Goal: Information Seeking & Learning: Check status

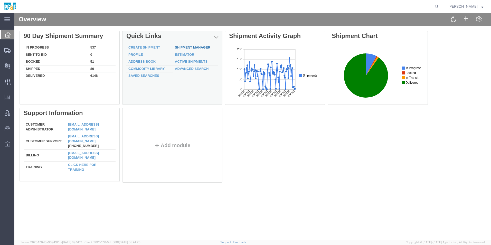
click at [209, 49] on link "Shipment Manager" at bounding box center [192, 47] width 35 height 4
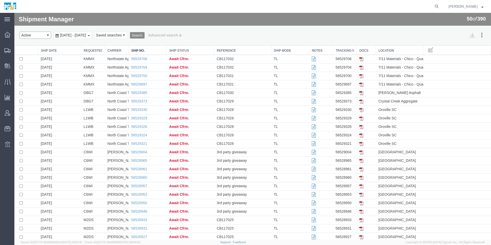
click at [40, 36] on select "Select status Active All Shipments Approved Booked Canceled Delivered Denied Ne…" at bounding box center [36, 35] width 32 height 7
select select "ALL"
click at [20, 32] on select "Select status Active All Shipments Approved Booked Canceled Delivered Denied Ne…" at bounding box center [36, 35] width 32 height 7
click at [87, 37] on span "[DATE] - [DATE]" at bounding box center [73, 35] width 29 height 4
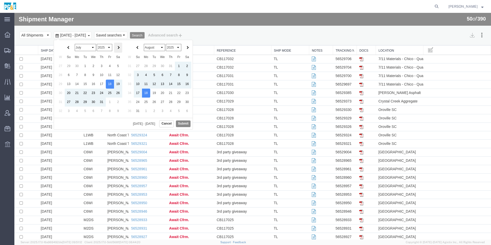
click at [117, 50] on th at bounding box center [118, 48] width 8 height 10
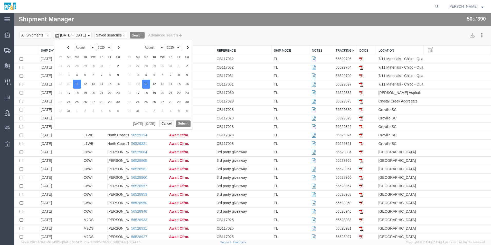
click at [179, 125] on button "Submit" at bounding box center [183, 124] width 15 height 6
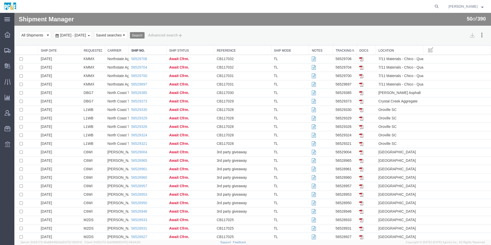
click at [145, 36] on button "Search" at bounding box center [137, 35] width 15 height 7
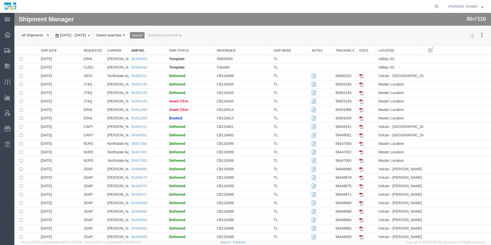
click at [87, 36] on span "[DATE] - [DATE]" at bounding box center [73, 35] width 29 height 4
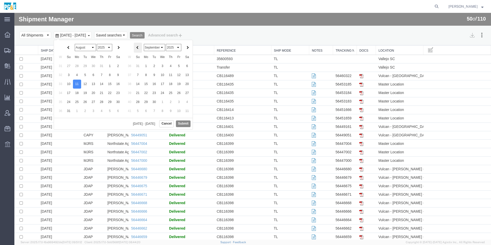
click at [139, 49] on th at bounding box center [138, 48] width 8 height 10
click at [183, 124] on button "Submit" at bounding box center [183, 124] width 15 height 6
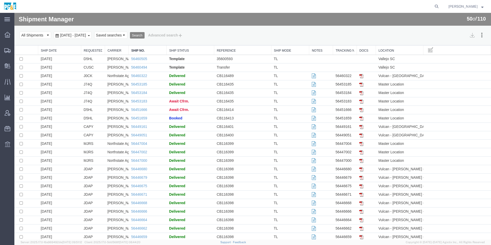
click at [145, 37] on button "Search" at bounding box center [137, 35] width 15 height 7
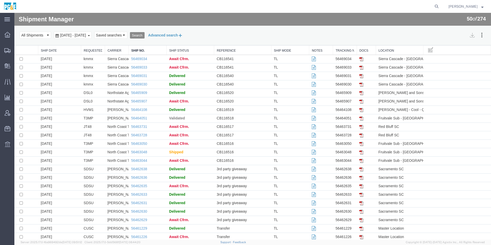
click at [183, 36] on button "Advanced search" at bounding box center [166, 35] width 42 height 9
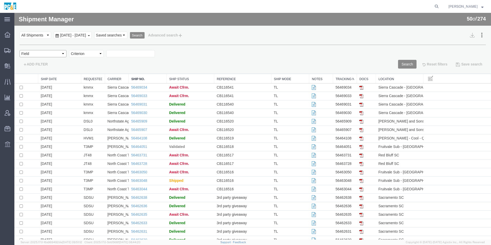
click at [43, 54] on select "Field Account Account Carrier Identifier Actual Delivery Date Actual Ship Date …" at bounding box center [43, 53] width 47 height 7
select select "requestedby"
click at [20, 50] on select "Field Account Account Carrier Identifier Actual Delivery Date Actual Ship Date …" at bounding box center [43, 53] width 47 height 7
click at [89, 54] on select "Criterion contains does not contain is is blank is not blank starts with" at bounding box center [86, 53] width 35 height 7
select select "contains"
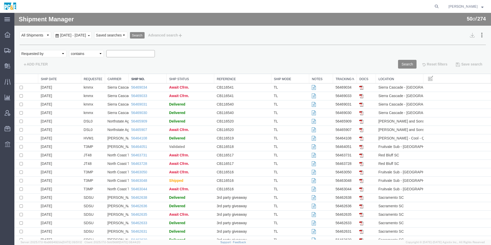
click at [69, 50] on select "Criterion contains does not contain is is blank is not blank starts with" at bounding box center [86, 53] width 35 height 7
click at [128, 54] on input "text" at bounding box center [130, 53] width 49 height 7
type input "jdap"
click at [410, 63] on button "Search" at bounding box center [407, 64] width 19 height 9
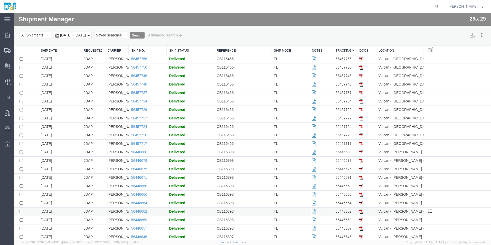
scroll to position [51, 0]
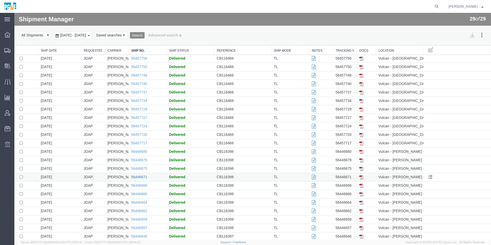
click at [143, 176] on link "56446671" at bounding box center [139, 177] width 16 height 4
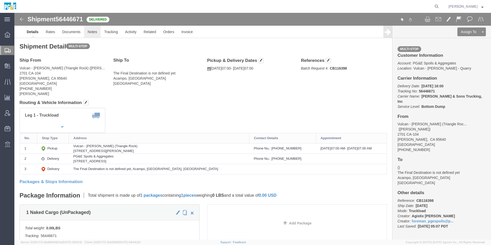
click link "Notes"
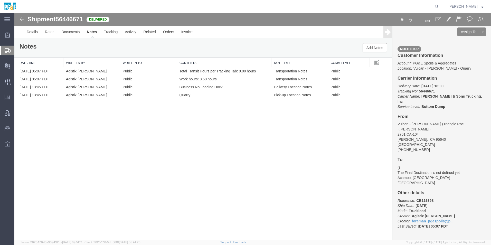
click at [22, 21] on img at bounding box center [22, 19] width 6 height 6
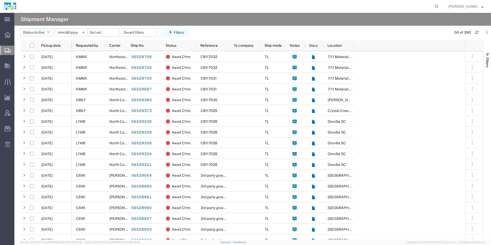
click at [33, 32] on button "Status: Active" at bounding box center [37, 32] width 33 height 8
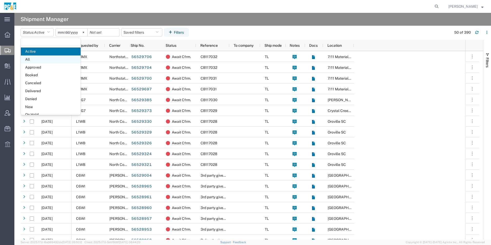
click at [37, 61] on span "All" at bounding box center [51, 60] width 60 height 8
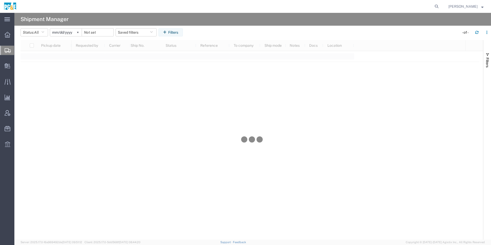
click at [70, 33] on input "[DATE]" at bounding box center [66, 33] width 32 height 8
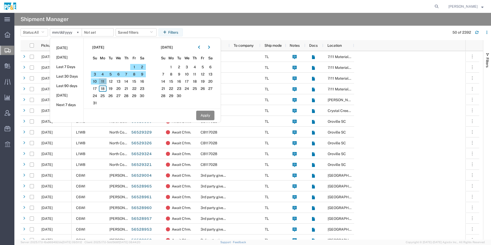
click at [105, 83] on span "11" at bounding box center [103, 81] width 8 height 6
click at [199, 47] on button "button" at bounding box center [199, 47] width 8 height 8
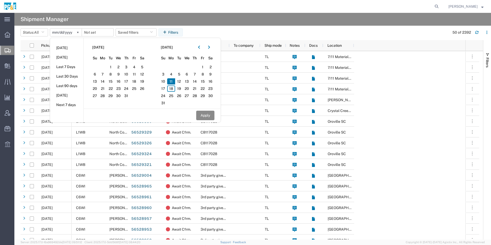
click at [173, 81] on span "11" at bounding box center [171, 81] width 8 height 6
click at [206, 115] on button "Apply" at bounding box center [205, 116] width 18 height 10
type input "[DATE]"
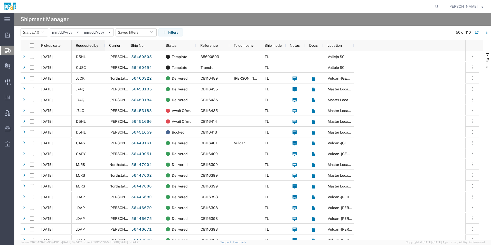
click at [84, 46] on span "Requested by" at bounding box center [87, 45] width 22 height 4
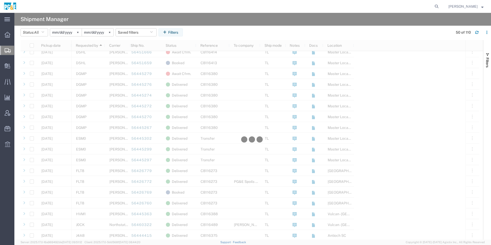
scroll to position [334, 0]
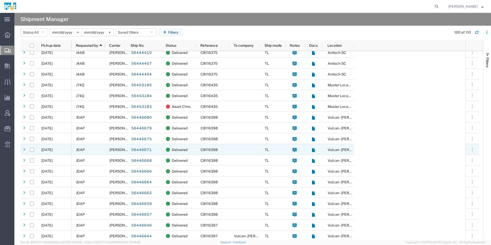
scroll to position [437, 0]
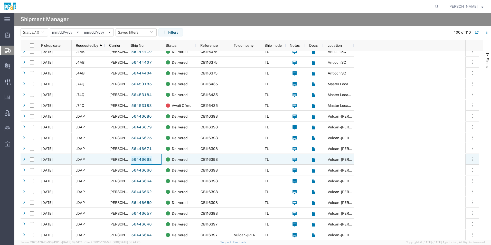
click at [143, 159] on link "56446668" at bounding box center [141, 160] width 21 height 8
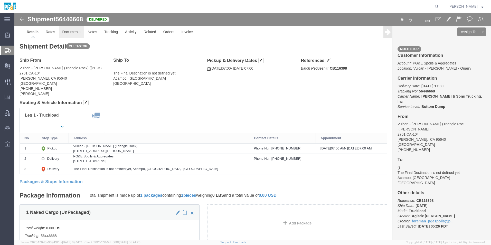
click link "Documents"
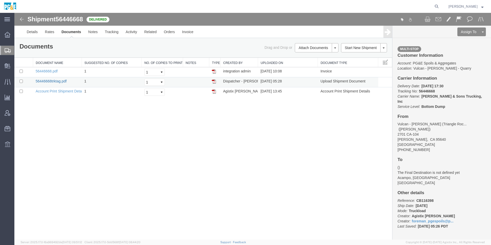
click at [55, 82] on link "56446668trktag.pdf" at bounding box center [51, 81] width 31 height 4
click at [21, 20] on img at bounding box center [22, 19] width 6 height 6
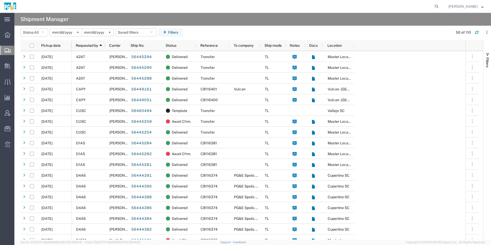
click at [69, 33] on input "[DATE]" at bounding box center [66, 33] width 32 height 8
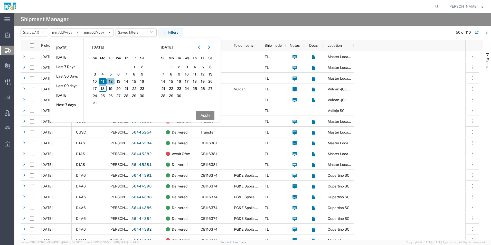
click at [112, 81] on span "12" at bounding box center [111, 81] width 8 height 6
click at [200, 47] on icon "button" at bounding box center [199, 47] width 2 height 3
click at [182, 80] on span "12" at bounding box center [179, 81] width 8 height 6
click at [204, 115] on button "Apply" at bounding box center [205, 116] width 18 height 10
type input "[DATE]"
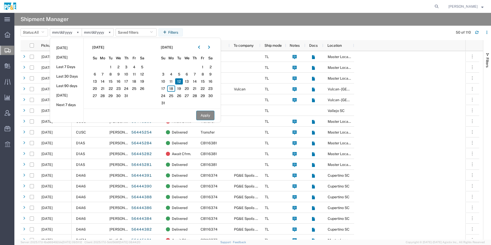
type input "[DATE]"
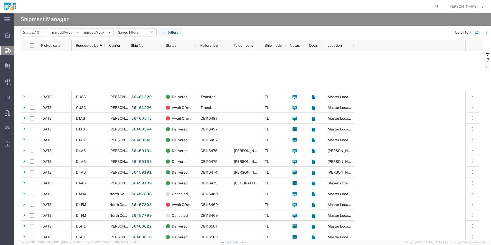
scroll to position [308, 0]
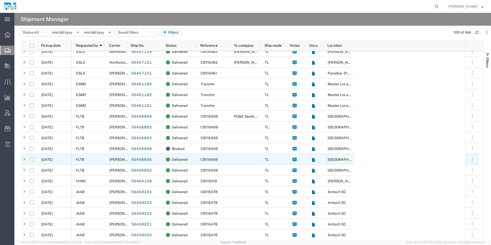
scroll to position [591, 0]
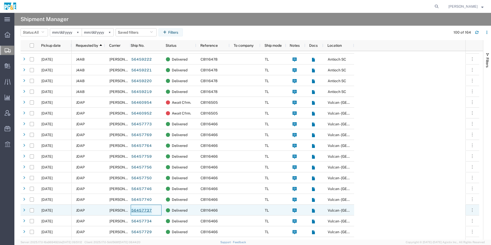
click at [149, 211] on link "56457737" at bounding box center [141, 211] width 21 height 8
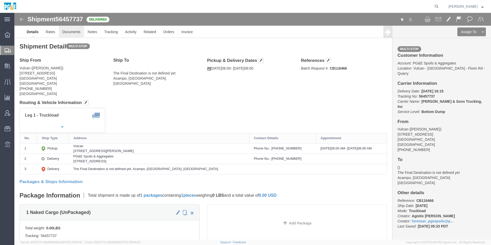
click link "Documents"
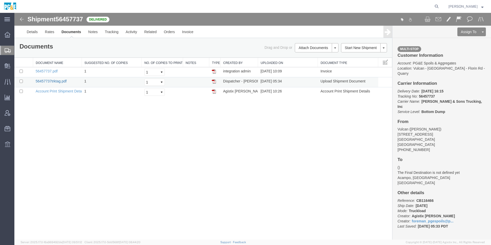
click at [52, 83] on link "56457737trktag.pdf" at bounding box center [51, 81] width 31 height 4
click at [19, 18] on img at bounding box center [22, 19] width 6 height 6
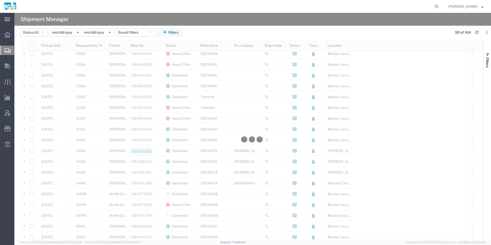
scroll to position [257, 0]
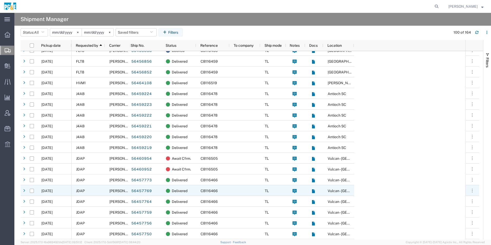
scroll to position [540, 0]
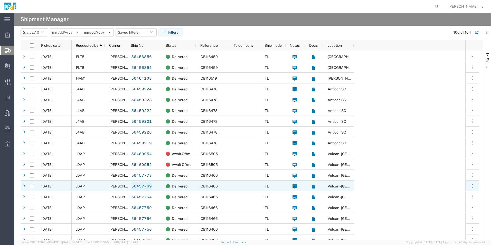
click at [139, 186] on link "56457769" at bounding box center [141, 186] width 21 height 8
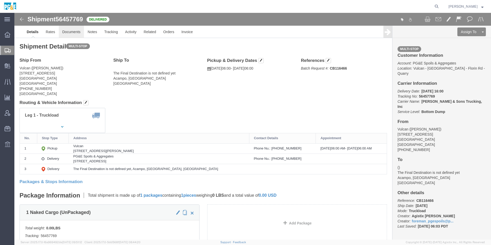
click link "Documents"
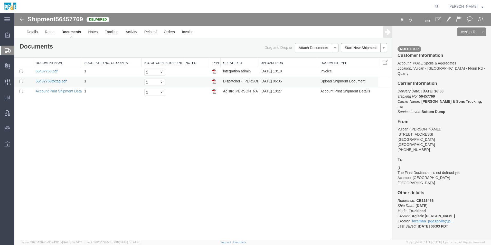
click at [60, 80] on link "56457769trktag.pdf" at bounding box center [51, 81] width 31 height 4
click at [23, 19] on img at bounding box center [22, 19] width 6 height 6
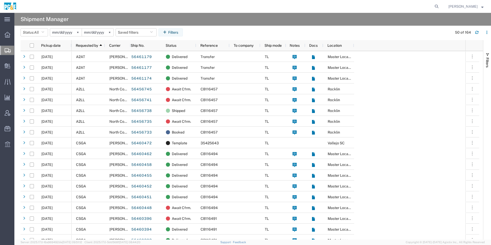
click at [65, 33] on input "[DATE]" at bounding box center [66, 33] width 32 height 8
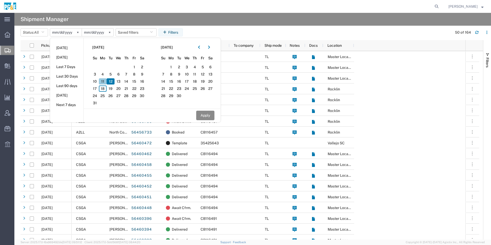
click at [106, 81] on span "11" at bounding box center [103, 81] width 8 height 6
click at [200, 47] on icon "button" at bounding box center [199, 47] width 2 height 3
click at [172, 82] on span "11" at bounding box center [171, 81] width 8 height 6
drag, startPoint x: 202, startPoint y: 114, endPoint x: 184, endPoint y: 105, distance: 20.8
click at [202, 114] on button "Apply" at bounding box center [205, 116] width 18 height 10
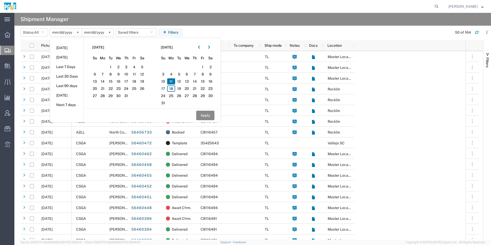
type input "[DATE]"
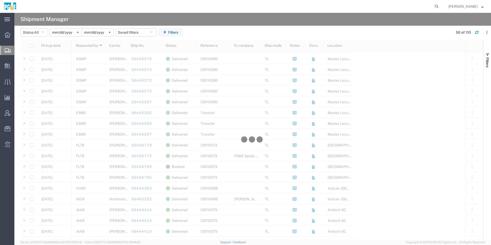
scroll to position [386, 0]
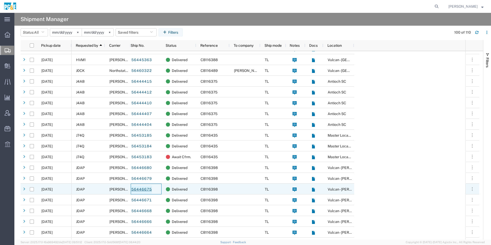
click at [142, 189] on link "56446675" at bounding box center [141, 190] width 21 height 8
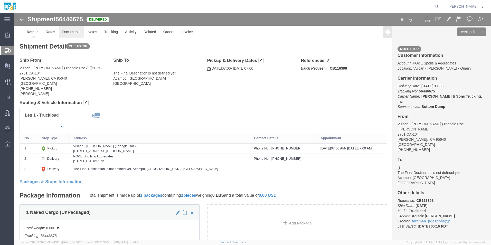
click link "Documents"
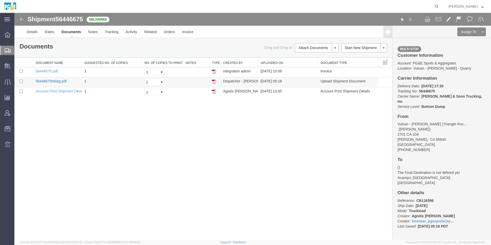
click at [56, 82] on link "56446675trktag.pdf" at bounding box center [51, 81] width 31 height 4
click at [23, 16] on div "Shipment 56446675 3 of 3 Delivered" at bounding box center [134, 21] width 238 height 10
click at [21, 19] on img at bounding box center [22, 19] width 6 height 6
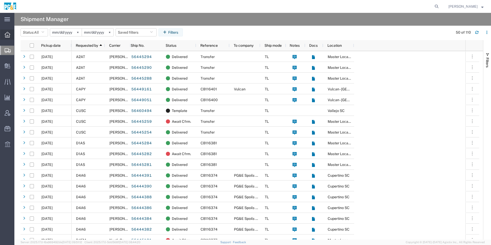
click at [6, 33] on icon at bounding box center [8, 35] width 6 height 6
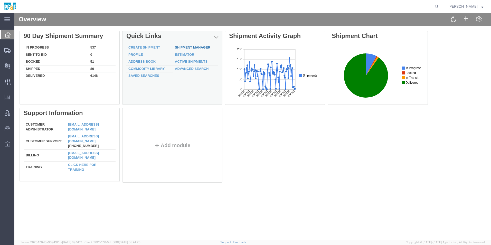
click at [204, 48] on link "Shipment Manager" at bounding box center [192, 47] width 35 height 4
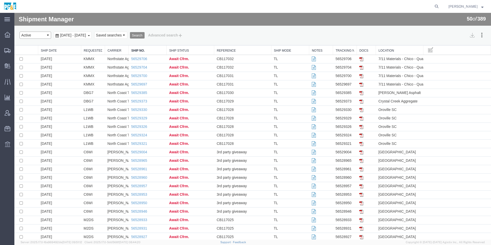
click at [37, 36] on select "Select status Active All Shipments Approved Booked Canceled Delivered Denied Ne…" at bounding box center [36, 35] width 32 height 7
select select "ALL"
click at [20, 32] on select "Select status Active All Shipments Approved Booked Canceled Delivered Denied Ne…" at bounding box center [36, 35] width 32 height 7
click at [87, 36] on span "[DATE] - [DATE]" at bounding box center [73, 35] width 29 height 4
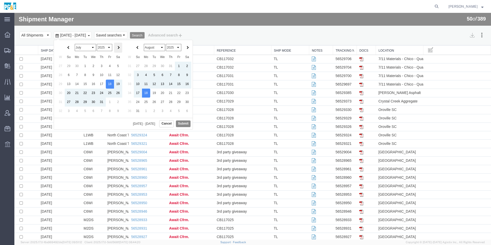
click at [122, 48] on th at bounding box center [118, 48] width 8 height 10
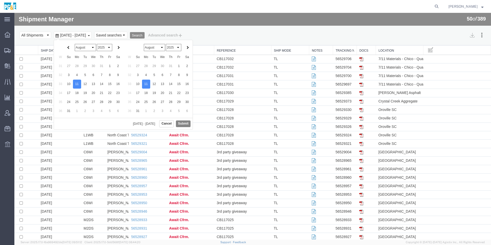
click at [182, 123] on button "Submit" at bounding box center [183, 124] width 15 height 6
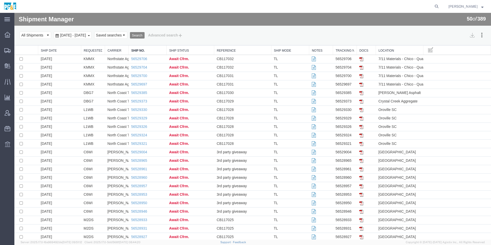
click at [145, 35] on button "Search" at bounding box center [137, 35] width 15 height 7
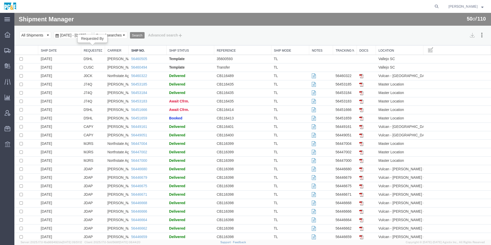
click at [93, 51] on link "Requested By" at bounding box center [93, 51] width 19 height 4
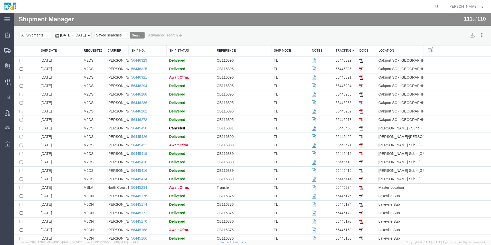
scroll to position [762, 0]
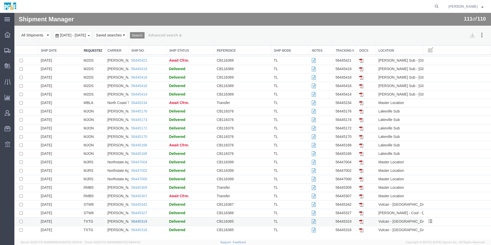
click at [137, 220] on link "56445319" at bounding box center [139, 222] width 16 height 4
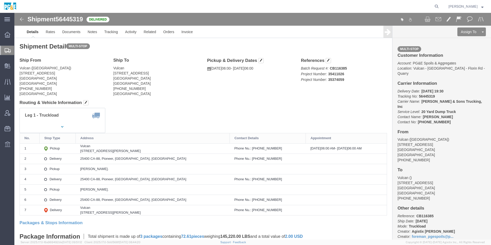
click img
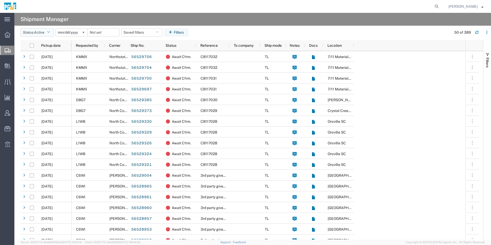
click at [34, 32] on button "Status: Active" at bounding box center [37, 32] width 33 height 8
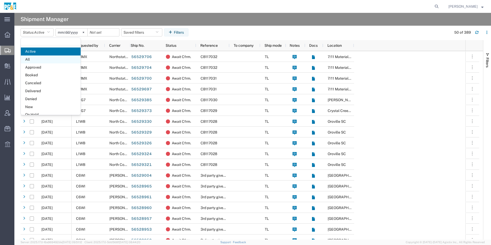
click at [45, 62] on span "All" at bounding box center [51, 60] width 60 height 8
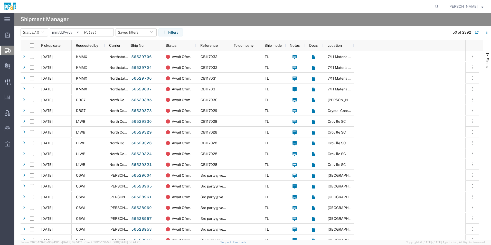
click at [66, 33] on input "[DATE]" at bounding box center [66, 33] width 32 height 8
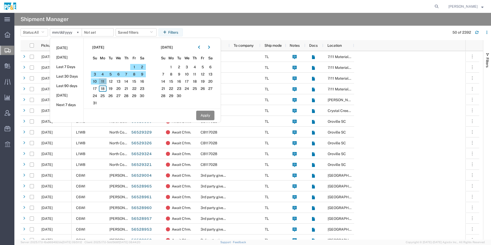
click at [105, 83] on span "11" at bounding box center [103, 81] width 8 height 6
click at [200, 47] on icon "button" at bounding box center [199, 47] width 2 height 4
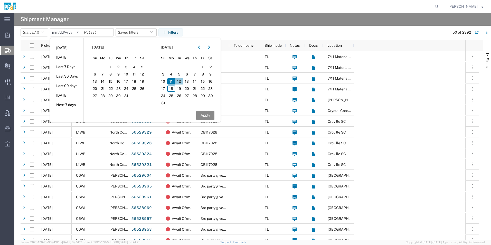
click at [180, 81] on span "12" at bounding box center [179, 81] width 8 height 6
click at [207, 80] on span "15" at bounding box center [203, 81] width 8 height 6
click at [209, 116] on button "Apply" at bounding box center [205, 116] width 18 height 10
type input "[DATE]"
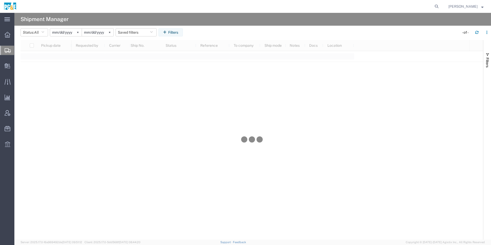
click at [64, 31] on input "[DATE]" at bounding box center [66, 33] width 32 height 8
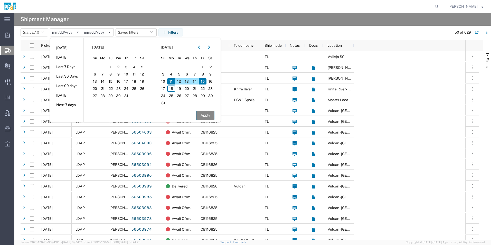
click at [209, 115] on button "Apply" at bounding box center [205, 116] width 18 height 10
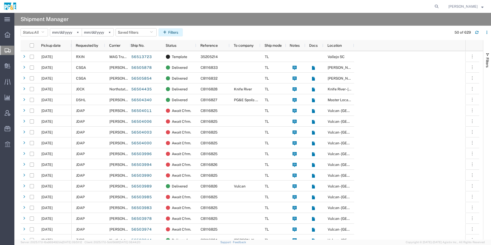
click at [177, 32] on button "Filters" at bounding box center [171, 32] width 24 height 8
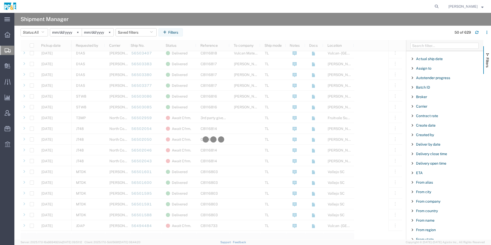
scroll to position [565, 0]
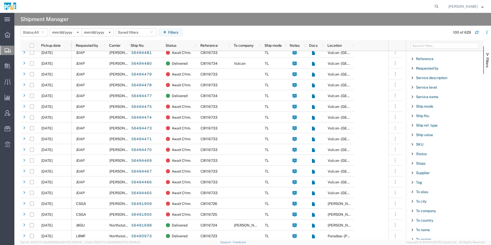
scroll to position [370, 0]
click at [433, 76] on span "Requested by" at bounding box center [427, 76] width 22 height 4
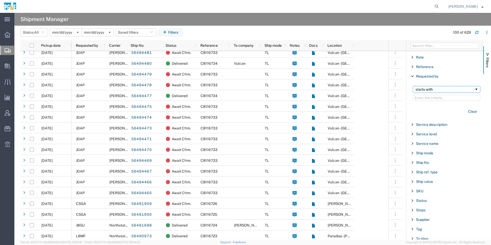
click at [422, 88] on div "starts with" at bounding box center [445, 89] width 59 height 4
click at [438, 99] on input "Filter Value" at bounding box center [446, 98] width 67 height 6
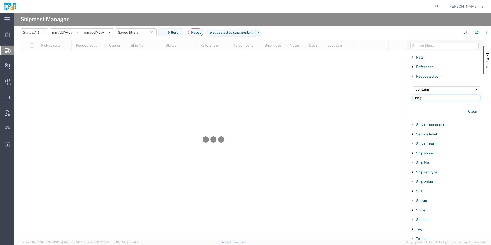
type input "txtg"
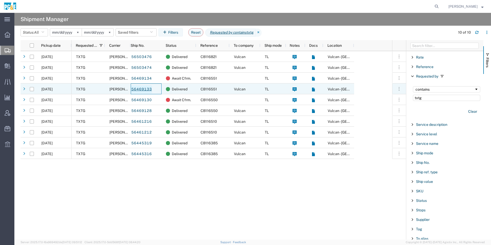
click at [142, 88] on link "56469133" at bounding box center [141, 89] width 21 height 8
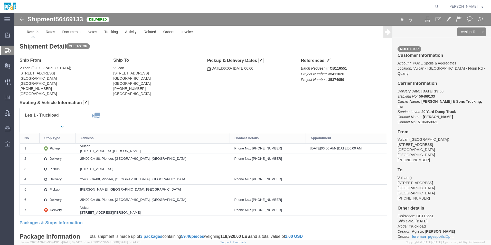
click img
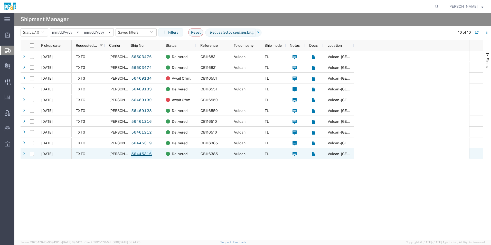
click at [139, 154] on link "56445316" at bounding box center [141, 154] width 21 height 8
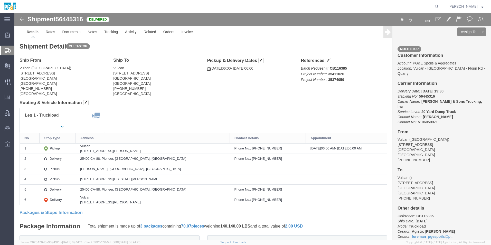
click img
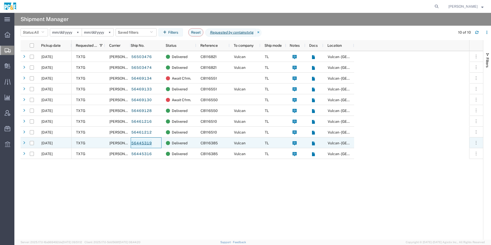
click at [139, 144] on link "56445319" at bounding box center [141, 143] width 21 height 8
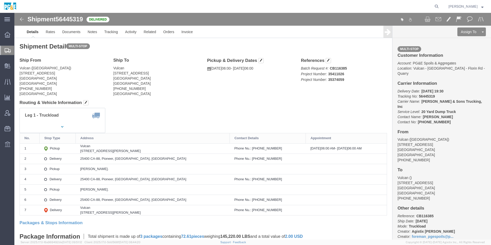
click img
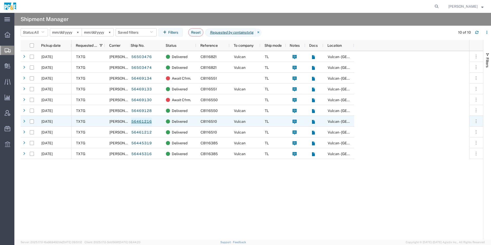
click at [141, 121] on link "56461216" at bounding box center [141, 122] width 21 height 8
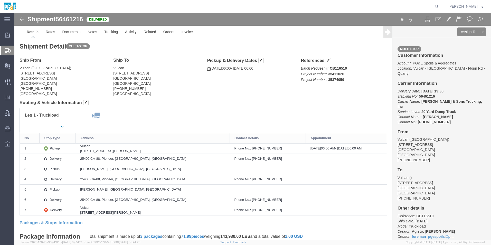
click img
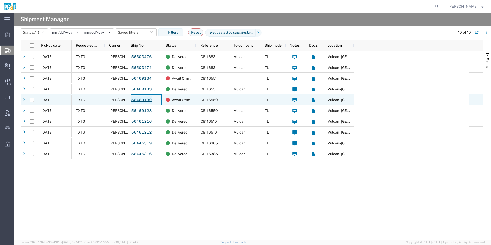
click at [147, 101] on link "56469130" at bounding box center [141, 100] width 21 height 8
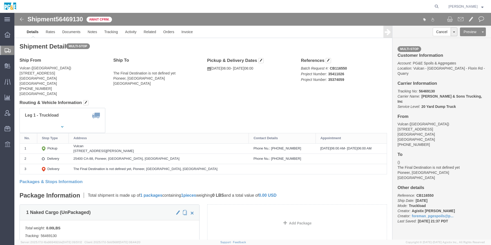
click img
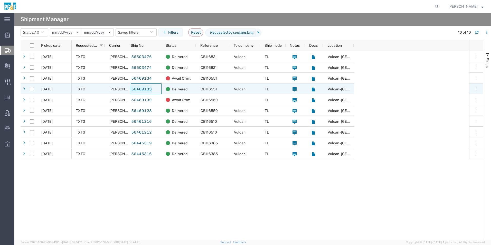
click at [142, 89] on link "56469133" at bounding box center [141, 89] width 21 height 8
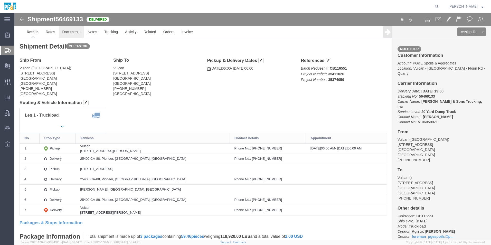
drag, startPoint x: 60, startPoint y: 19, endPoint x: 70, endPoint y: 37, distance: 20.9
click link "Documents"
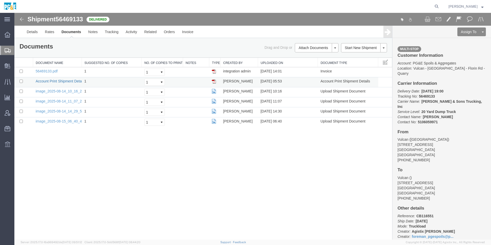
click at [63, 82] on link "Account Print Shipment Details" at bounding box center [61, 81] width 50 height 4
